Goal: Use online tool/utility: Utilize a website feature to perform a specific function

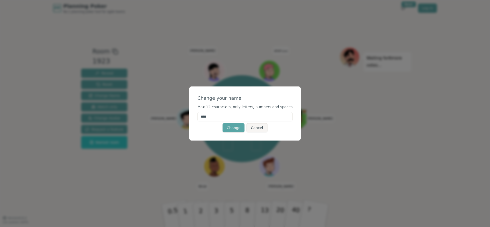
click at [242, 120] on input "****" at bounding box center [245, 116] width 95 height 9
type input "*"
type input "****"
click at [234, 127] on button "Change" at bounding box center [234, 127] width 22 height 9
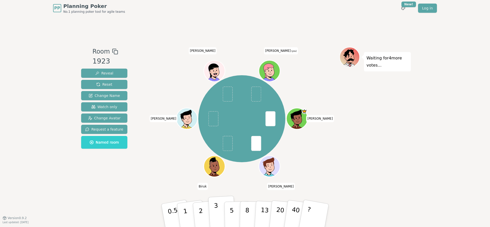
click at [218, 204] on button "3" at bounding box center [222, 216] width 28 height 40
click at [206, 211] on button "2" at bounding box center [206, 216] width 29 height 41
click at [214, 211] on button "3" at bounding box center [222, 216] width 28 height 40
click at [237, 209] on button "5" at bounding box center [237, 215] width 26 height 39
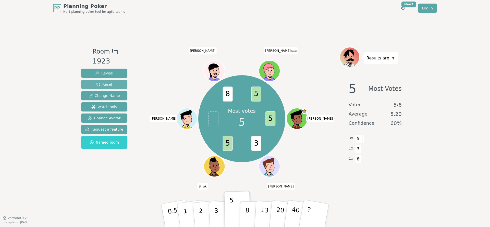
click at [112, 83] on button "Reset" at bounding box center [104, 84] width 46 height 9
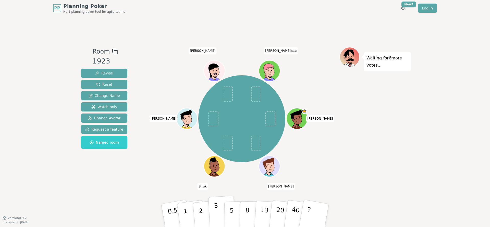
click at [220, 205] on button "3" at bounding box center [222, 216] width 28 height 40
click at [268, 73] on icon at bounding box center [270, 75] width 10 height 4
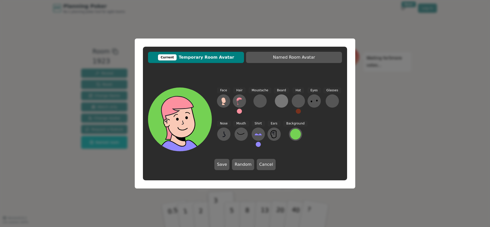
click at [276, 102] on button at bounding box center [281, 100] width 13 height 13
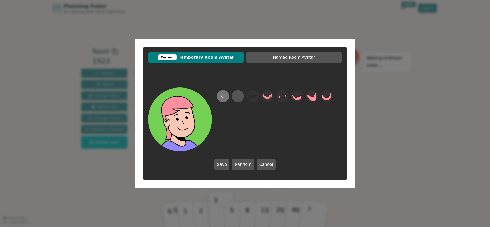
click at [227, 98] on button at bounding box center [223, 96] width 12 height 12
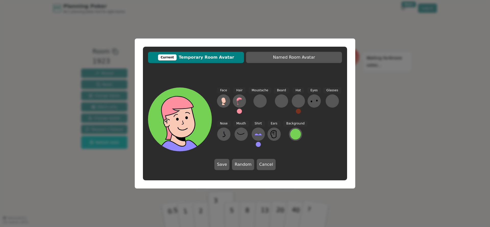
click at [388, 44] on div "Current Temporary Room Avatar Named Room Avatar Face Hair Moustache [PERSON_NAM…" at bounding box center [245, 113] width 490 height 227
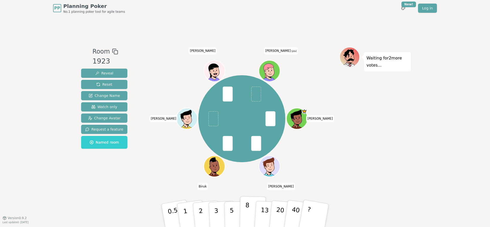
click at [243, 209] on button "8" at bounding box center [253, 215] width 26 height 39
click at [220, 208] on button "3" at bounding box center [222, 216] width 28 height 40
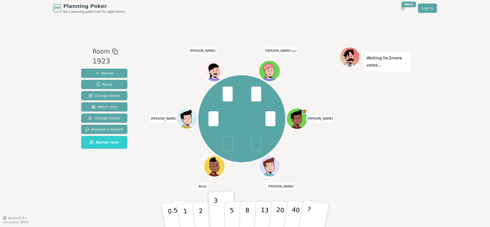
click at [478, 107] on div "PP Planning Poker No.1 planning poker tool for agile teams Toggle theme New! Lo…" at bounding box center [245, 113] width 490 height 227
click at [235, 209] on button "5" at bounding box center [237, 215] width 26 height 39
